Goal: Task Accomplishment & Management: Manage account settings

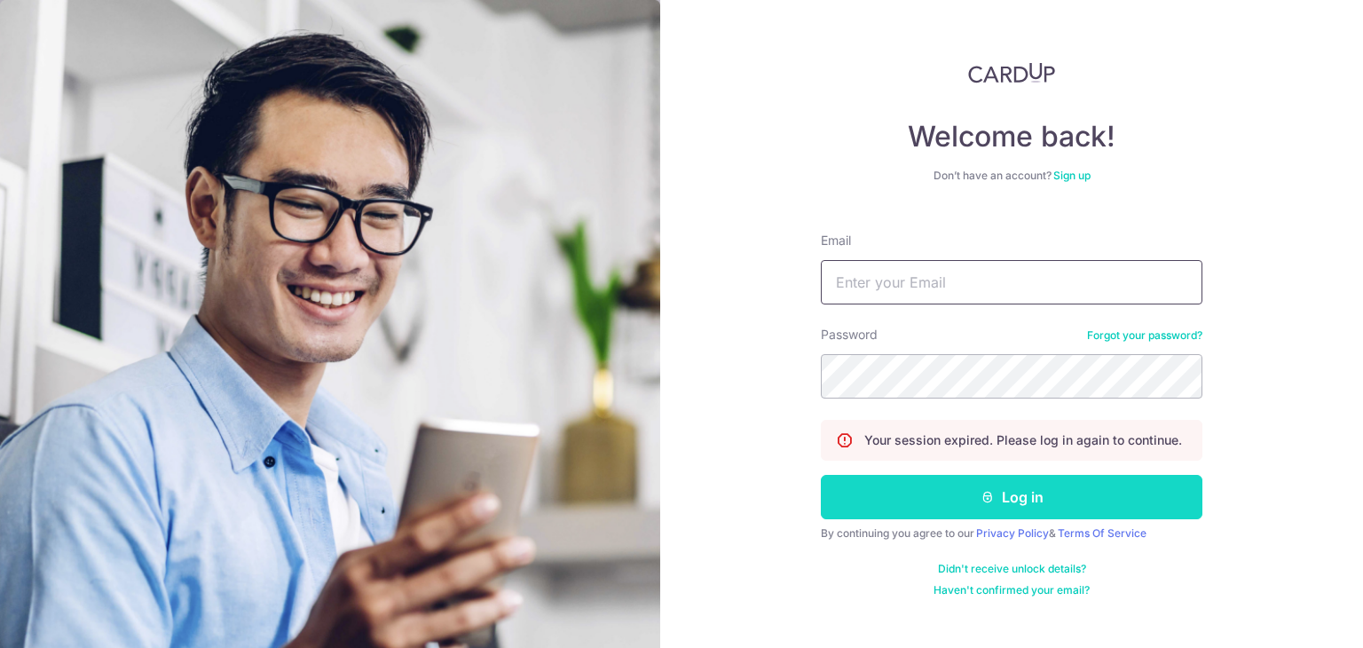
type input "[PERSON_NAME][EMAIL_ADDRESS][DOMAIN_NAME]"
click at [959, 504] on button "Log in" at bounding box center [1012, 497] width 382 height 44
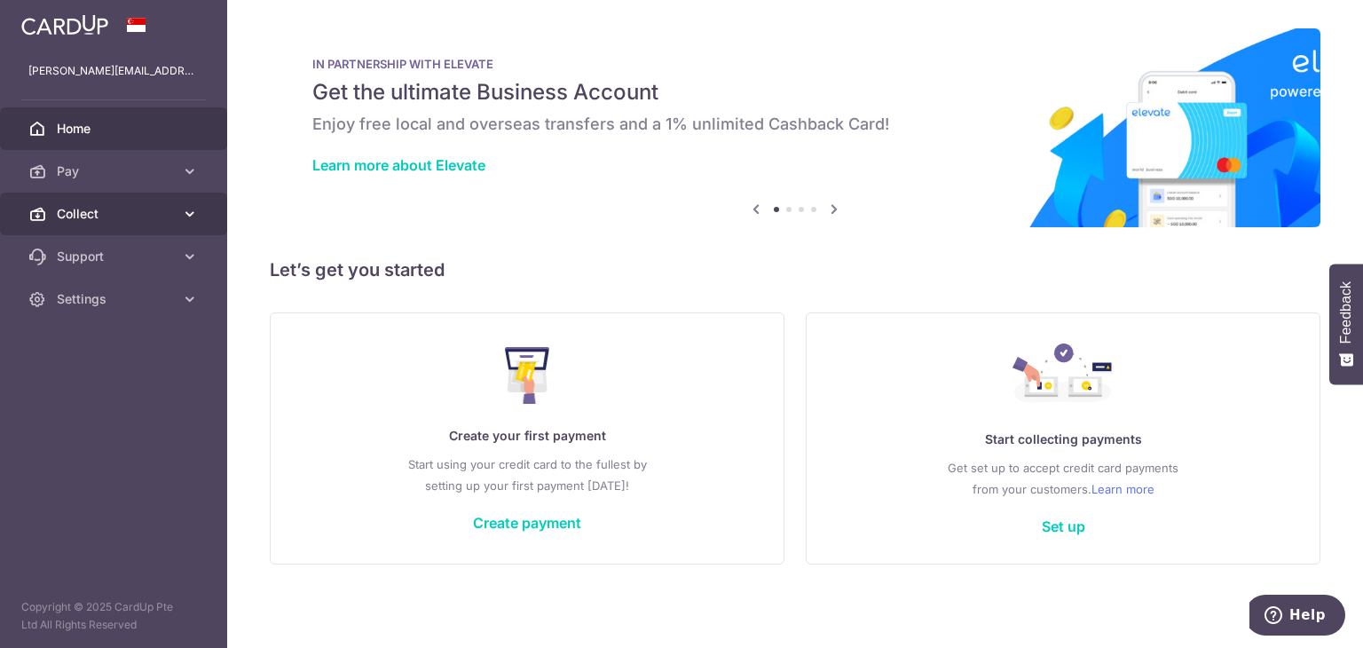
click at [194, 217] on icon at bounding box center [190, 214] width 18 height 18
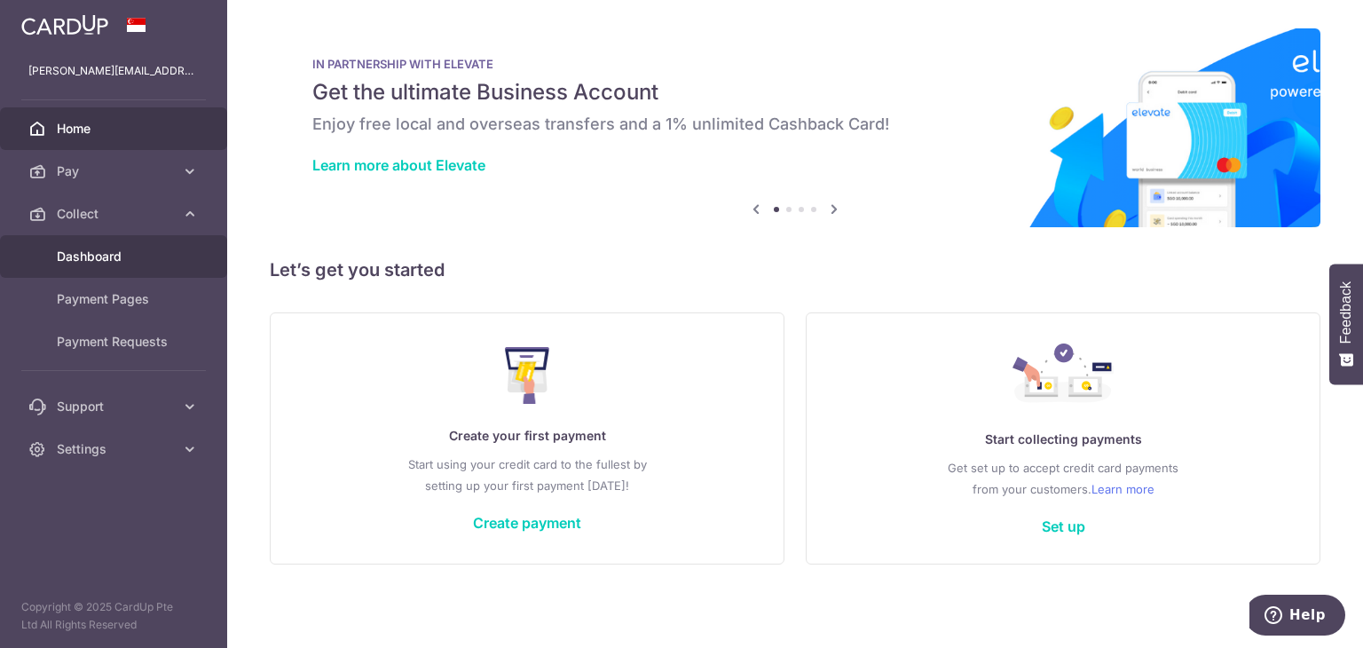
click at [150, 249] on span "Dashboard" at bounding box center [115, 257] width 117 height 18
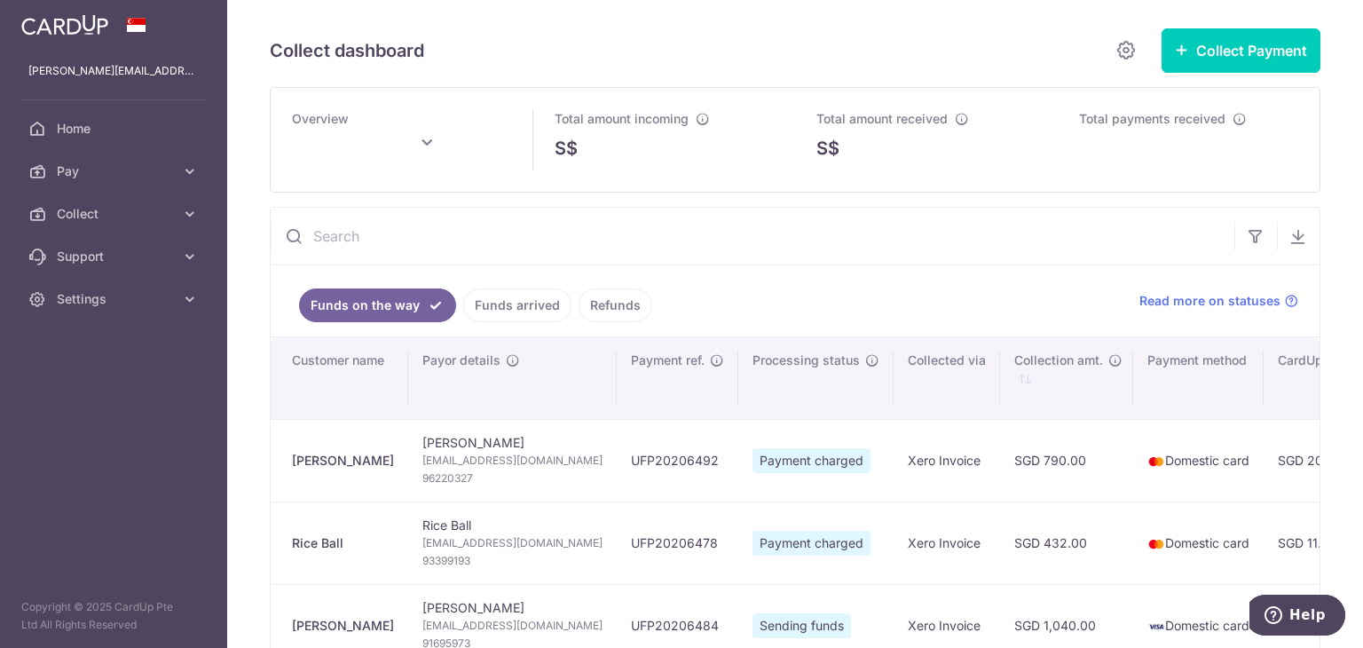
scroll to position [178, 0]
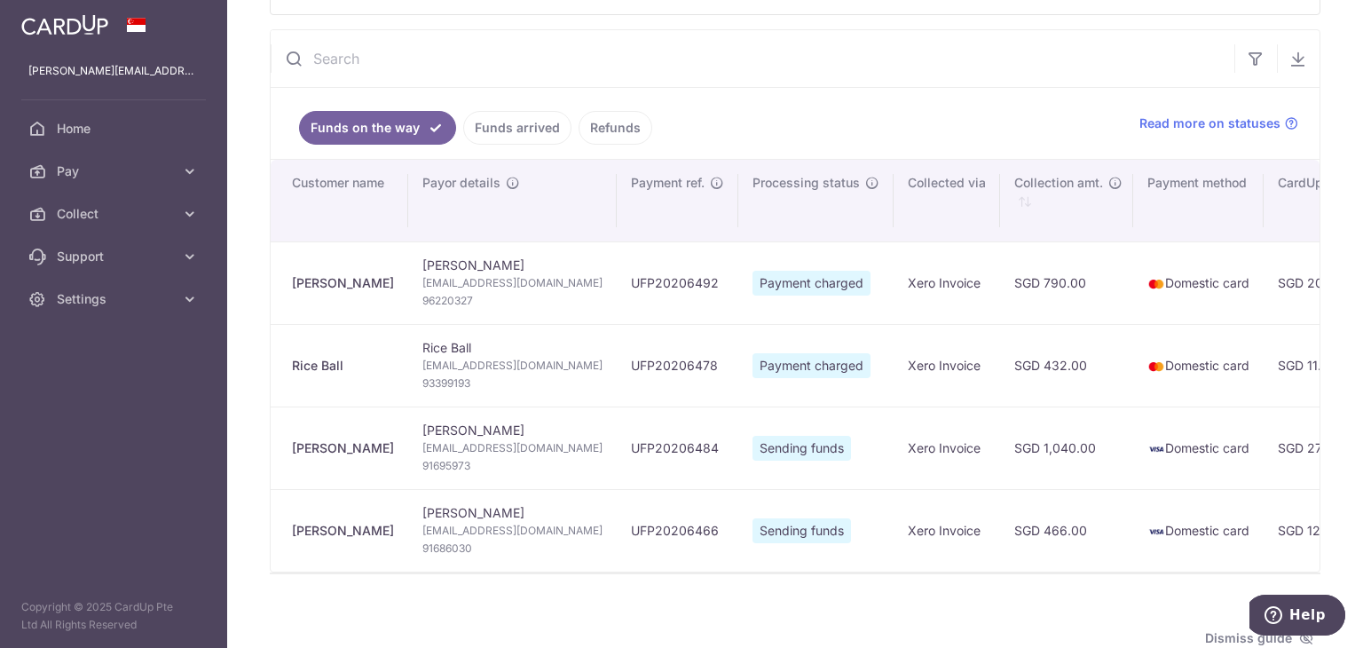
type input "[DATE]"
